Goal: Complete application form: Complete application form

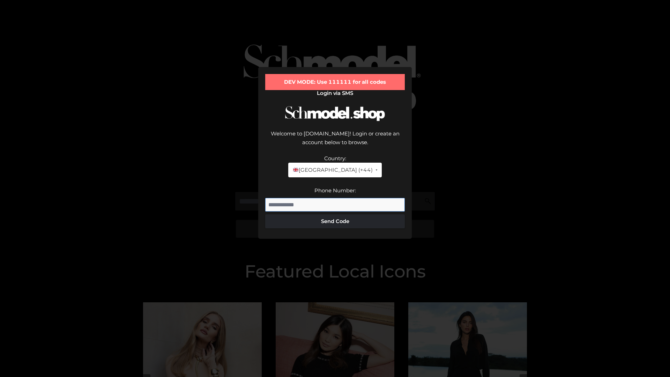
click at [335, 198] on input "Phone Number:" at bounding box center [334, 205] width 139 height 14
type input "**********"
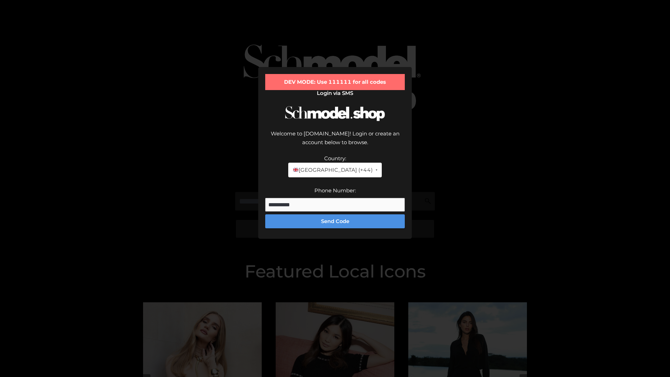
click at [335, 214] on button "Send Code" at bounding box center [334, 221] width 139 height 14
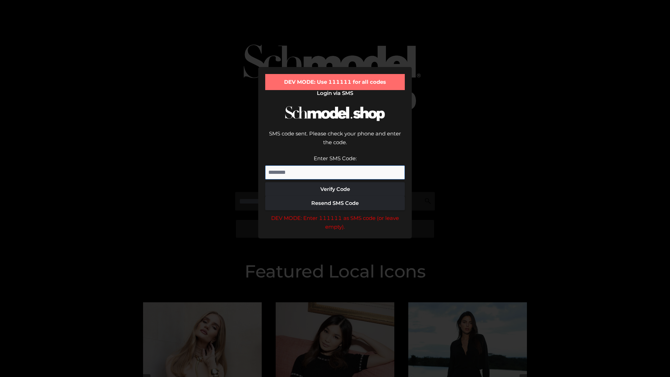
click at [335, 165] on input "Enter SMS Code:" at bounding box center [334, 172] width 139 height 14
type input "******"
click at [335, 182] on button "Verify Code" at bounding box center [334, 189] width 139 height 14
click at [335, 213] on div "DEV MODE: Enter 111111 as SMS code (or leave empty)." at bounding box center [334, 222] width 139 height 18
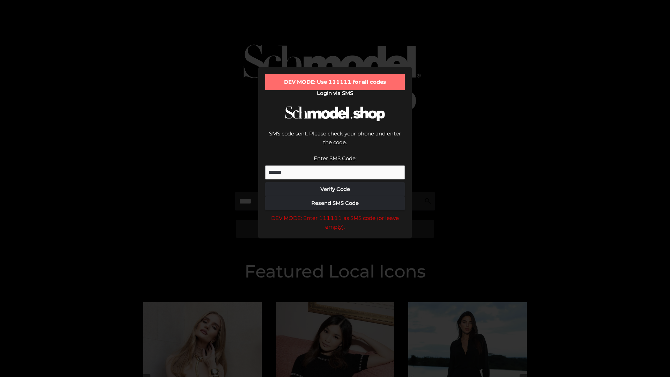
click at [335, 213] on div "DEV MODE: Enter 111111 as SMS code (or leave empty)." at bounding box center [334, 222] width 139 height 18
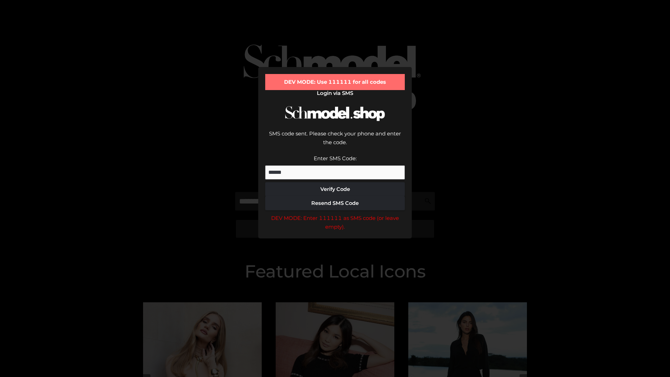
click at [335, 213] on div "DEV MODE: Enter 111111 as SMS code (or leave empty)." at bounding box center [334, 222] width 139 height 18
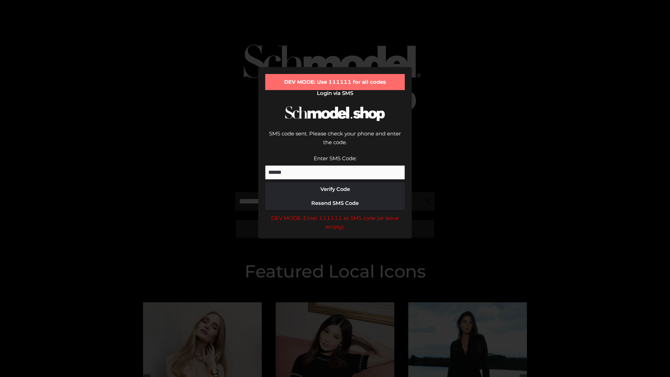
click at [335, 213] on div "DEV MODE: Enter 111111 as SMS code (or leave empty)." at bounding box center [334, 222] width 139 height 18
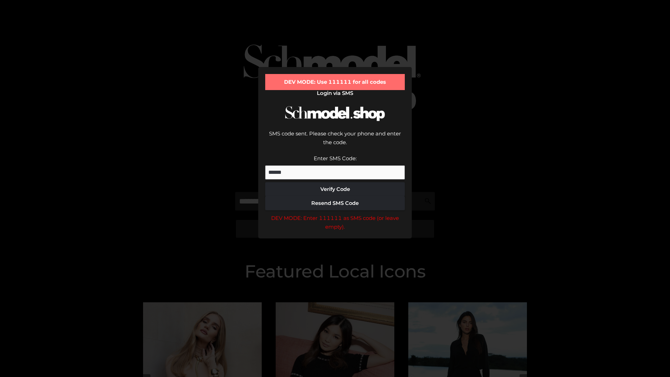
click at [335, 213] on div "DEV MODE: Enter 111111 as SMS code (or leave empty)." at bounding box center [334, 222] width 139 height 18
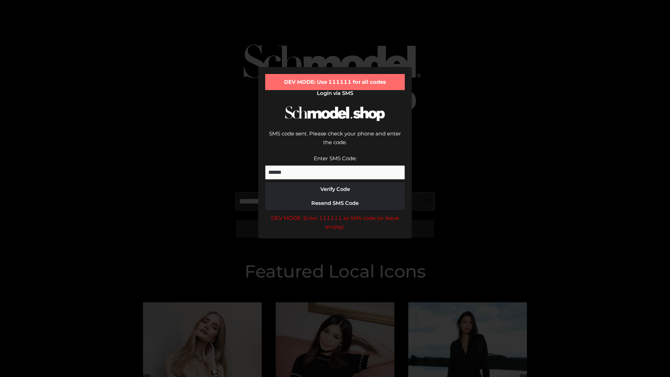
scroll to position [0, 0]
click at [335, 213] on div "DEV MODE: Enter 111111 as SMS code (or leave empty)." at bounding box center [334, 222] width 139 height 18
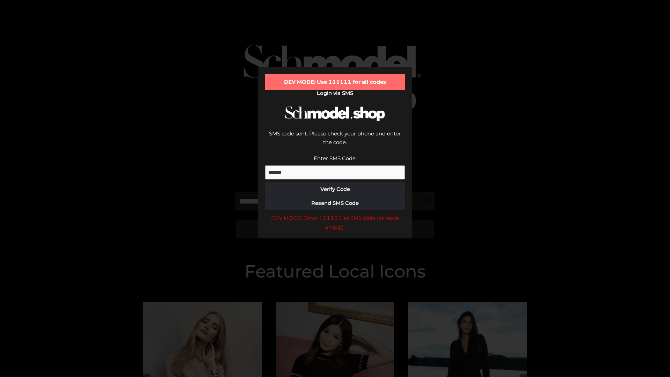
click at [335, 213] on div "DEV MODE: Enter 111111 as SMS code (or leave empty)." at bounding box center [334, 222] width 139 height 18
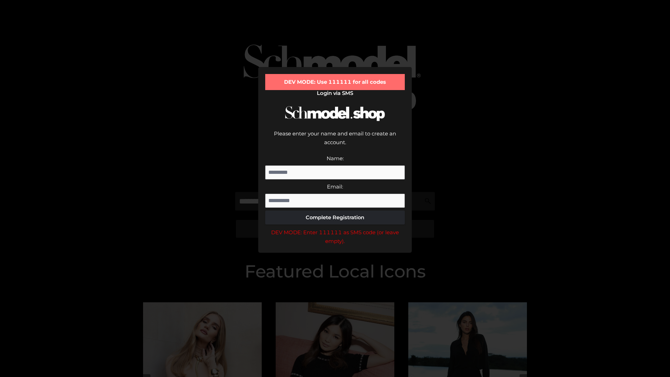
click at [335, 228] on div "DEV MODE: Enter 111111 as SMS code (or leave empty)." at bounding box center [334, 237] width 139 height 18
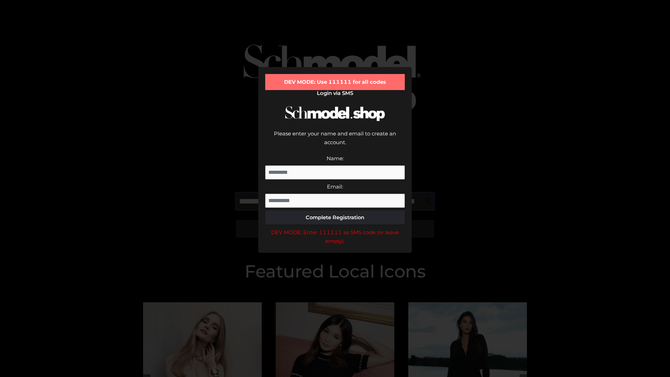
scroll to position [0, 51]
click at [335, 228] on div "DEV MODE: Enter 111111 as SMS code (or leave empty)." at bounding box center [334, 237] width 139 height 18
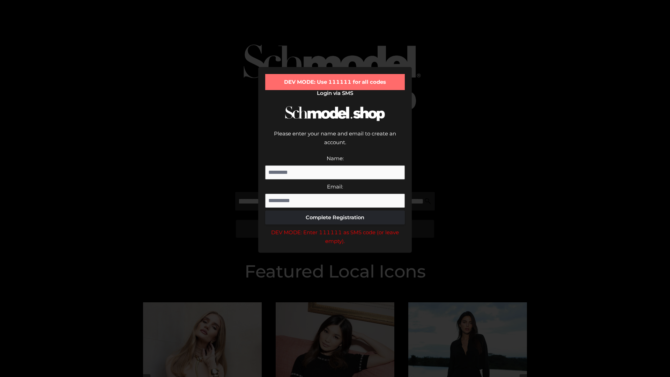
click at [335, 228] on div "DEV MODE: Enter 111111 as SMS code (or leave empty)." at bounding box center [334, 237] width 139 height 18
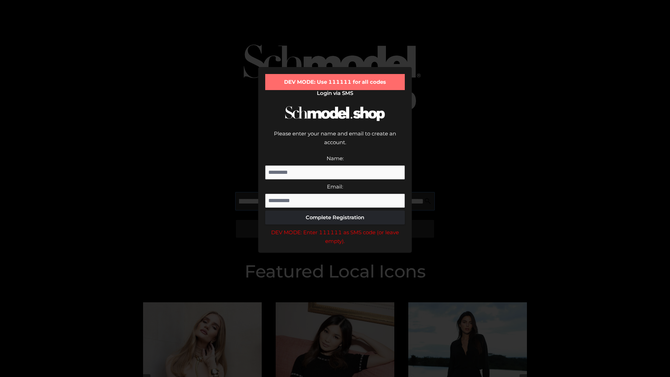
scroll to position [0, 93]
click at [335, 228] on div "DEV MODE: Enter 111111 as SMS code (or leave empty)." at bounding box center [334, 237] width 139 height 18
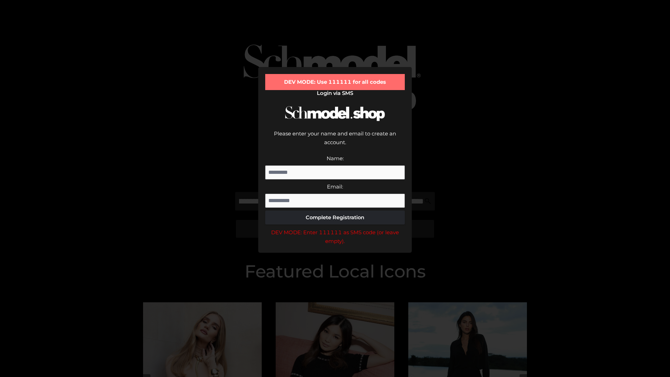
click at [335, 228] on div "DEV MODE: Enter 111111 as SMS code (or leave empty)." at bounding box center [334, 237] width 139 height 18
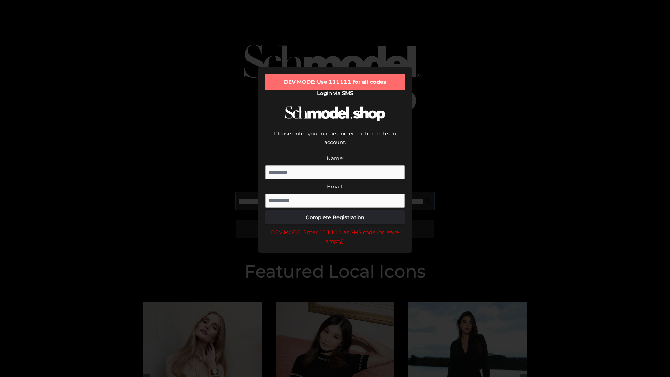
scroll to position [0, 137]
click at [335, 228] on div "DEV MODE: Enter 111111 as SMS code (or leave empty)." at bounding box center [334, 237] width 139 height 18
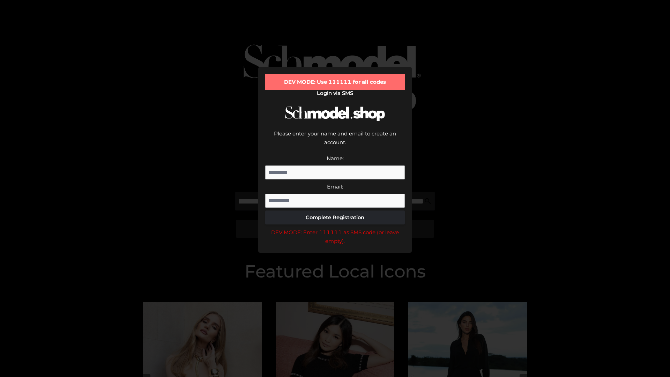
click at [335, 228] on div "DEV MODE: Enter 111111 as SMS code (or leave empty)." at bounding box center [334, 237] width 139 height 18
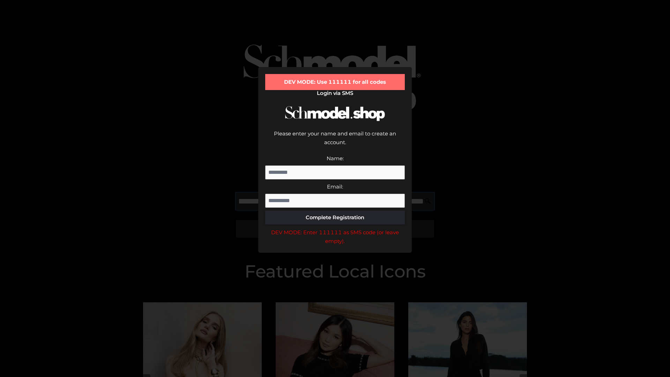
scroll to position [0, 177]
click at [335, 228] on div "DEV MODE: Enter 111111 as SMS code (or leave empty)." at bounding box center [334, 237] width 139 height 18
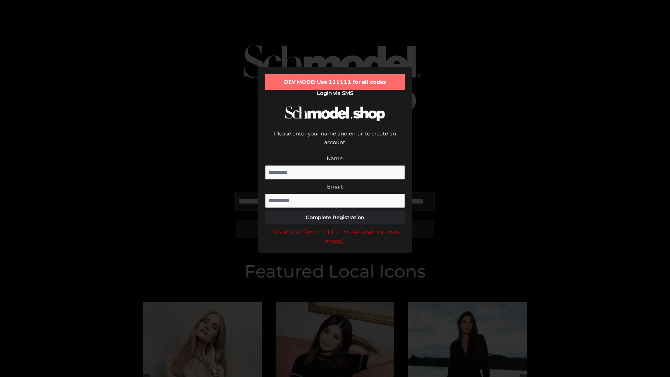
type input "**********"
